Goal: Information Seeking & Learning: Learn about a topic

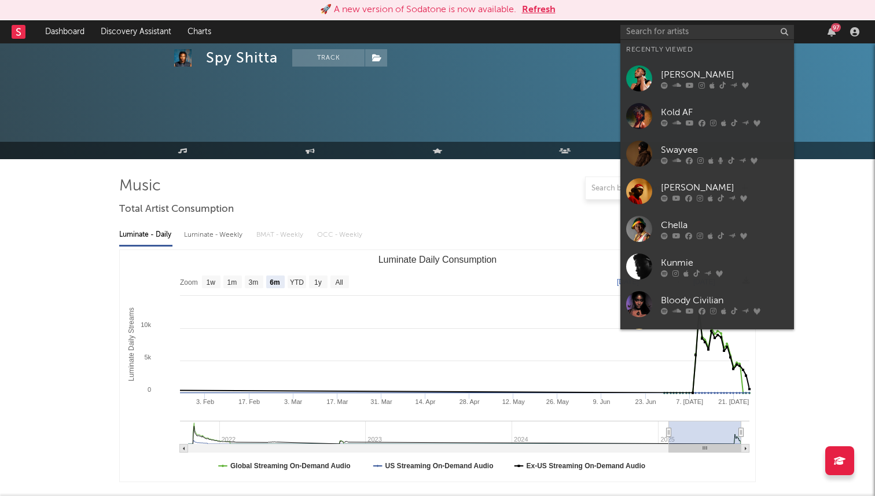
select select "6m"
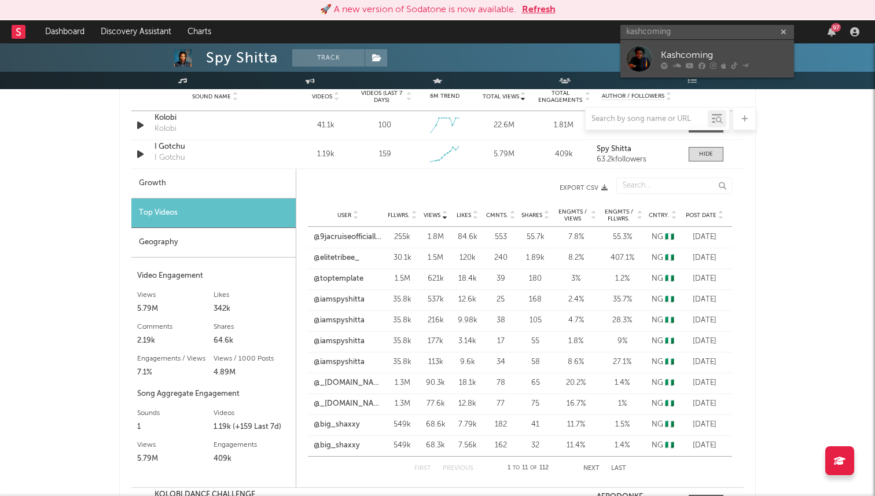
type input "kashcoming"
click at [707, 50] on div "Kashcoming" at bounding box center [724, 55] width 127 height 14
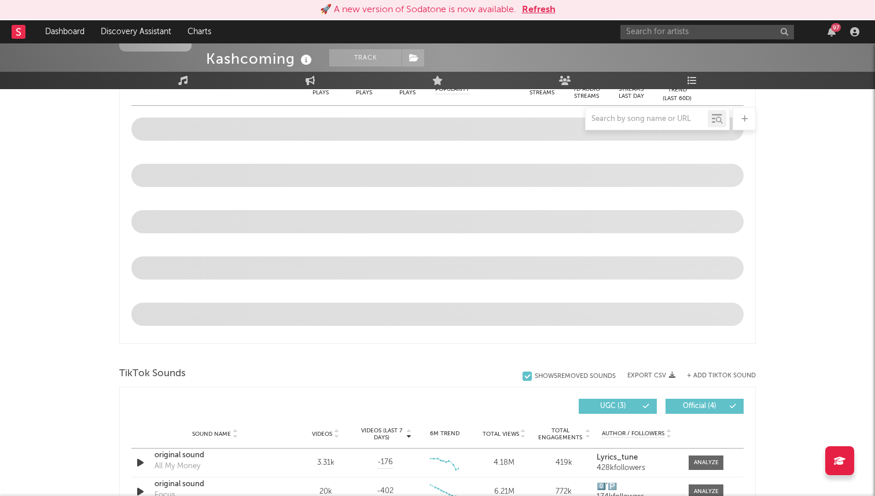
select select "6m"
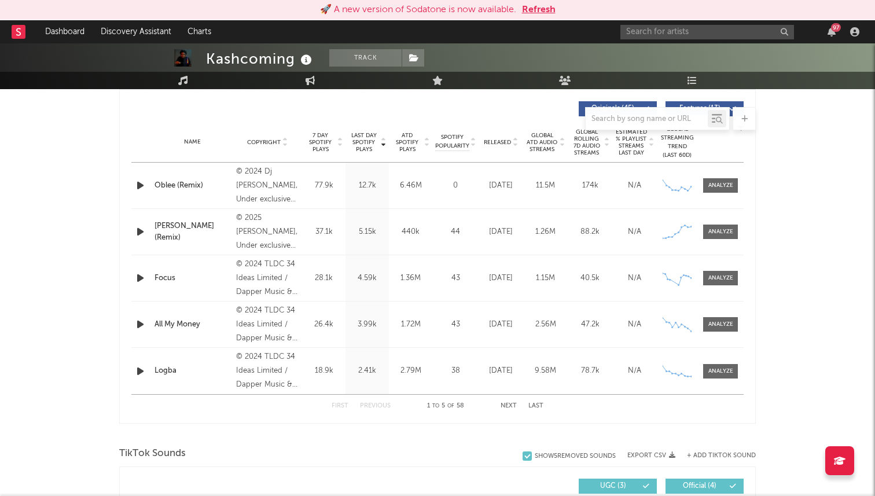
scroll to position [441, 0]
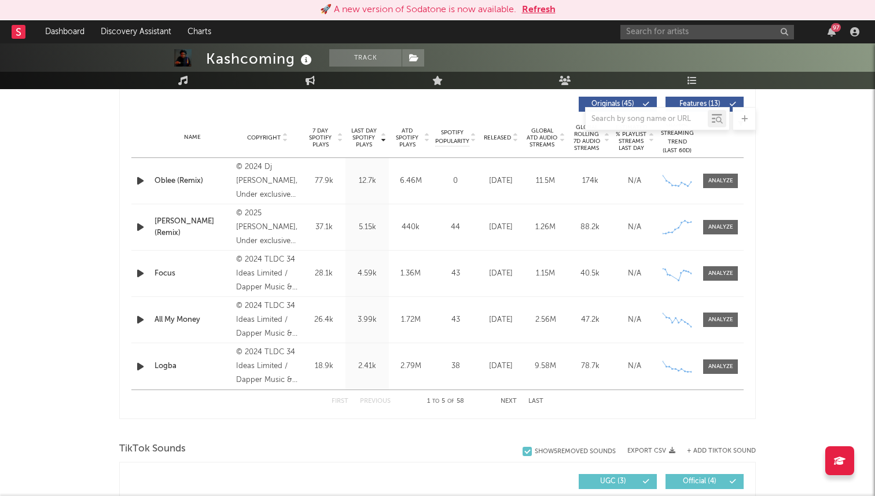
click at [503, 137] on span "Released" at bounding box center [497, 137] width 27 height 7
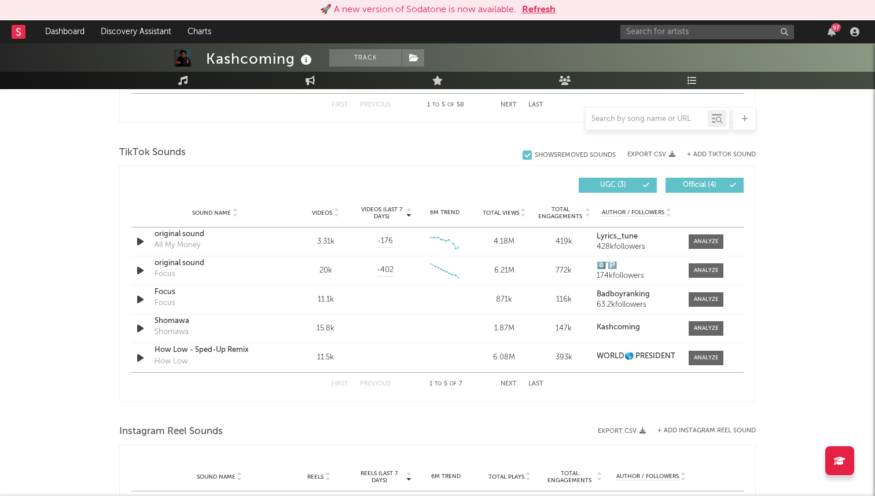
scroll to position [725, 0]
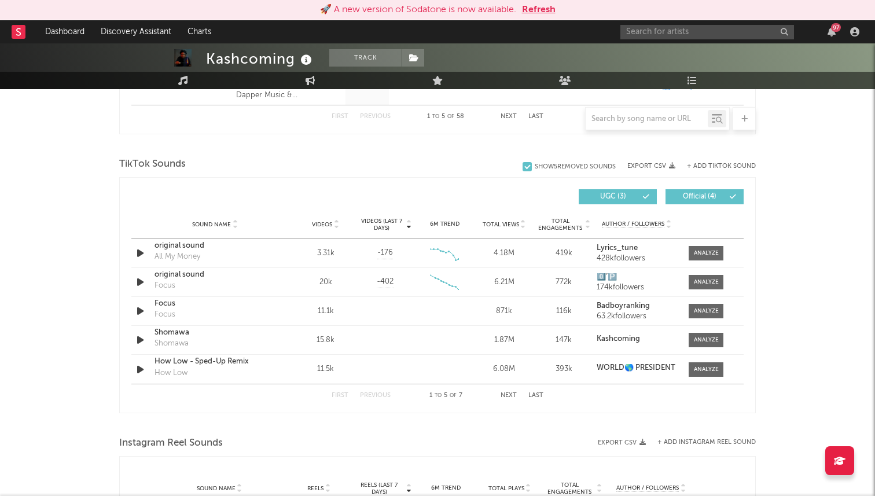
click at [325, 227] on span "Videos" at bounding box center [322, 224] width 20 height 7
click at [173, 241] on div "How Low" at bounding box center [215, 246] width 121 height 12
